Goal: Task Accomplishment & Management: Complete application form

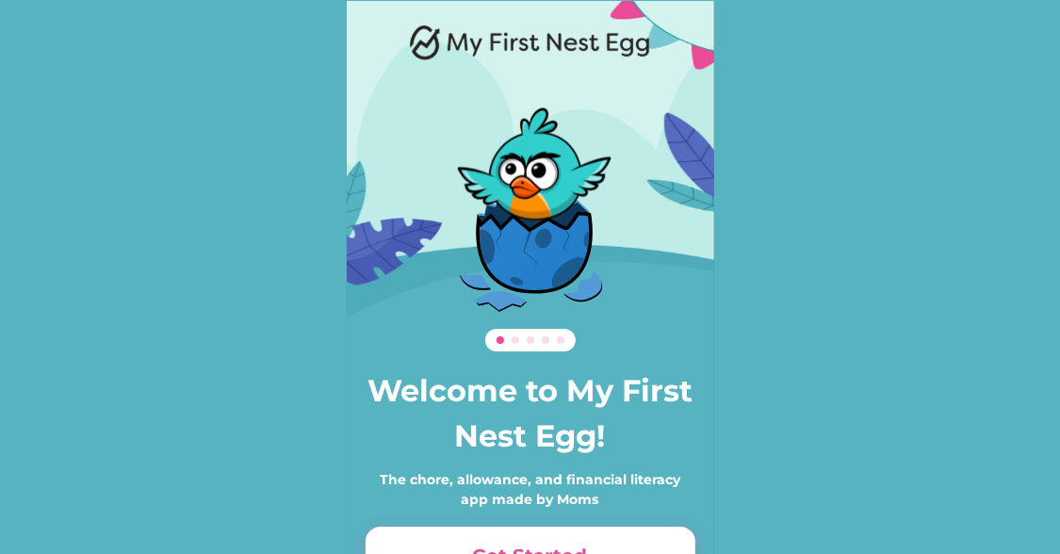
scroll to position [129, 0]
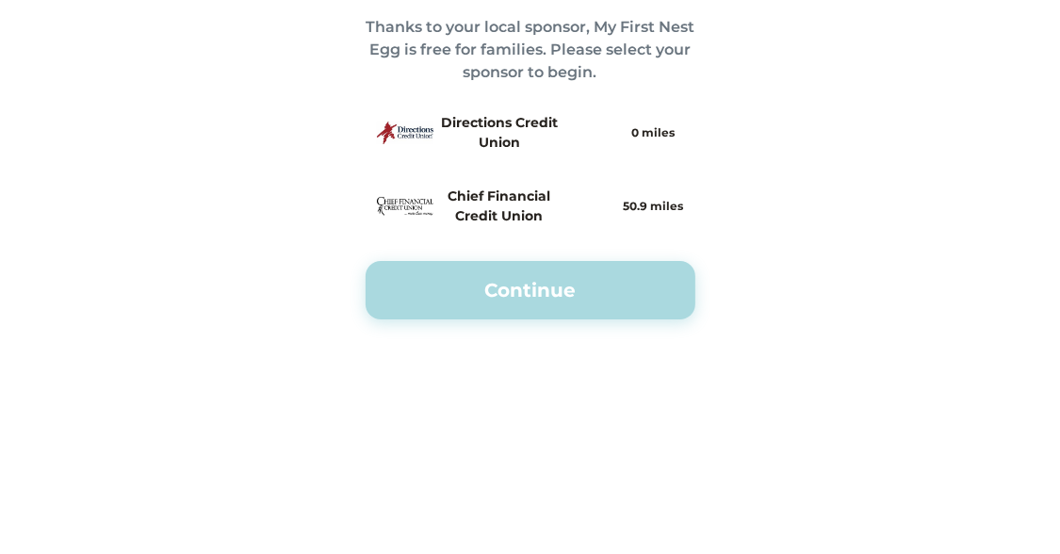
click at [542, 136] on h4 "Directions Credit Union" at bounding box center [500, 133] width 118 height 40
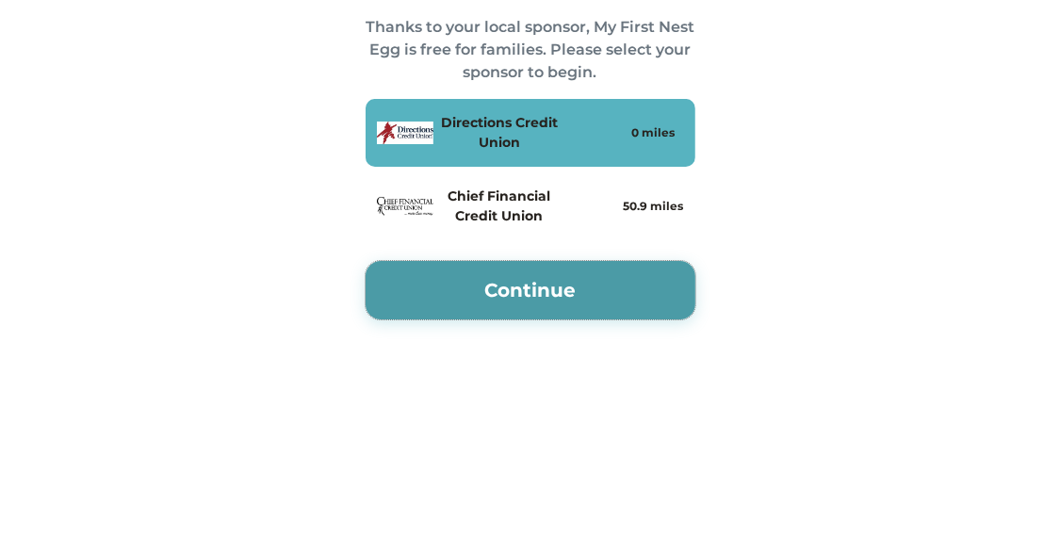
click at [527, 305] on button "Continue" at bounding box center [531, 290] width 330 height 58
